Goal: Task Accomplishment & Management: Use online tool/utility

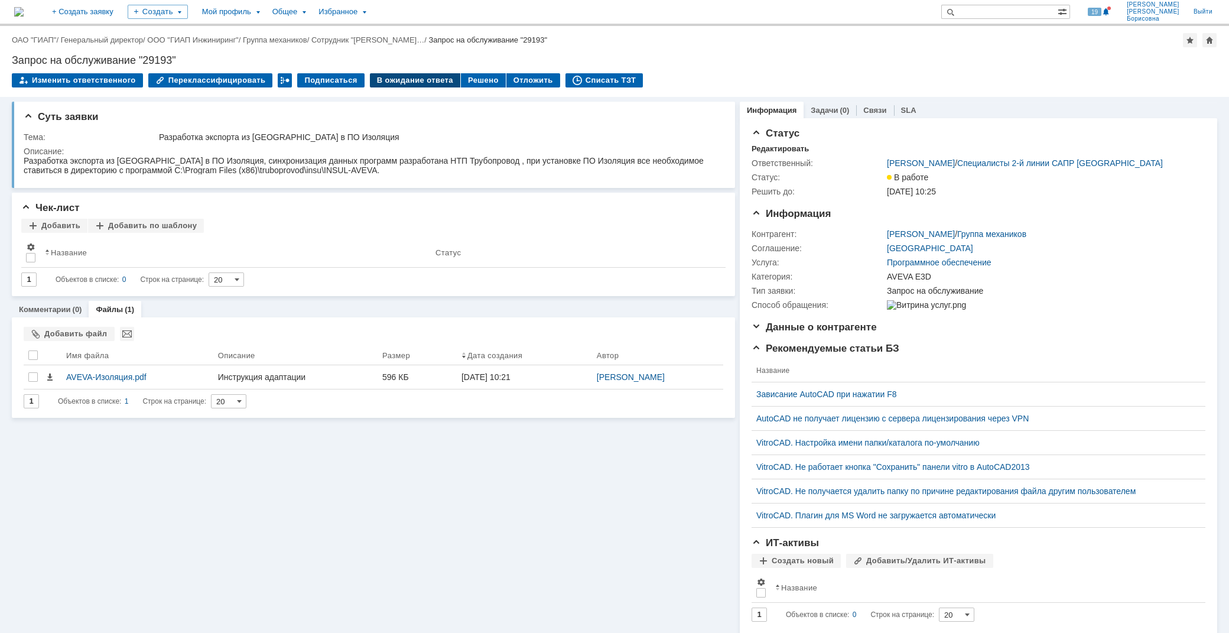
click at [408, 78] on div "В ожидание ответа" at bounding box center [415, 80] width 90 height 14
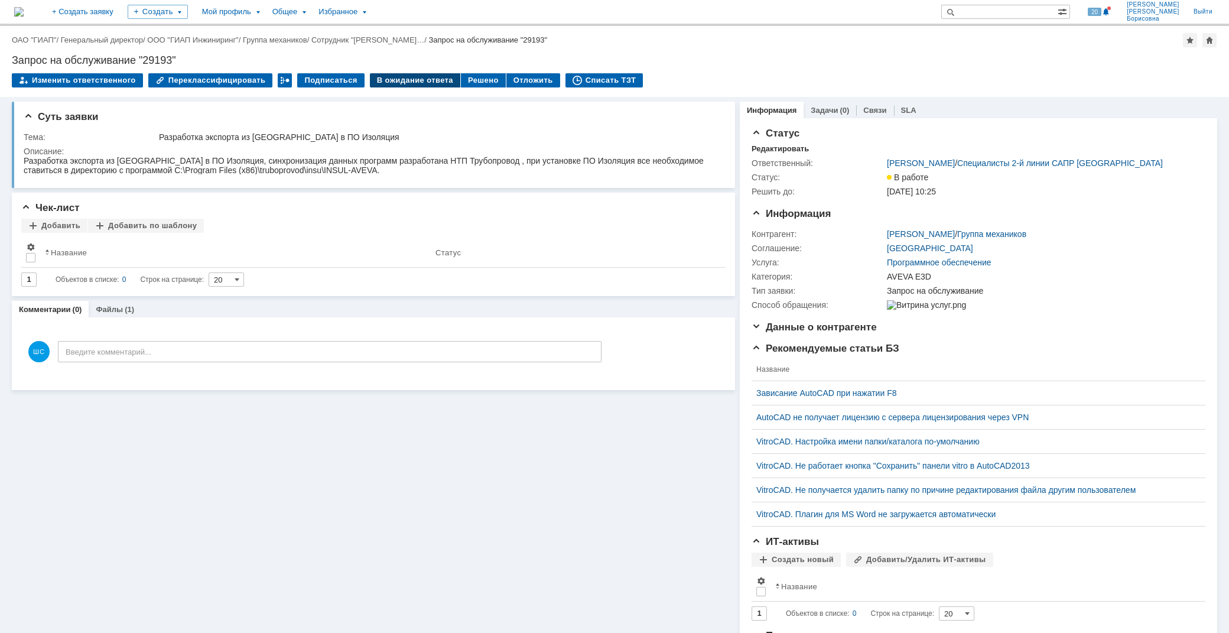
click at [418, 78] on div "В ожидание ответа" at bounding box center [415, 80] width 90 height 14
